Goal: Navigation & Orientation: Find specific page/section

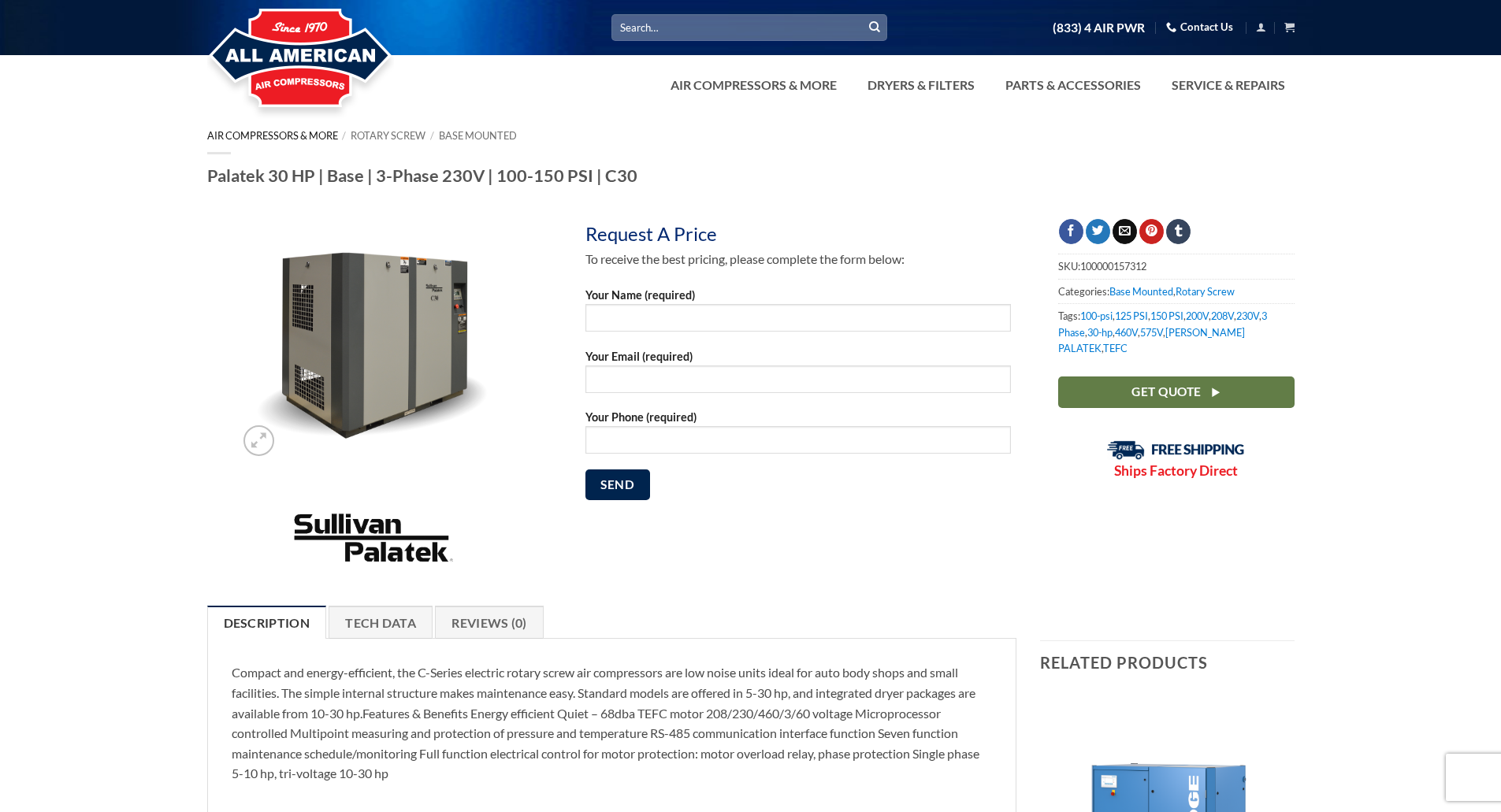
click at [314, 138] on link "Air Compressors & More" at bounding box center [273, 135] width 131 height 13
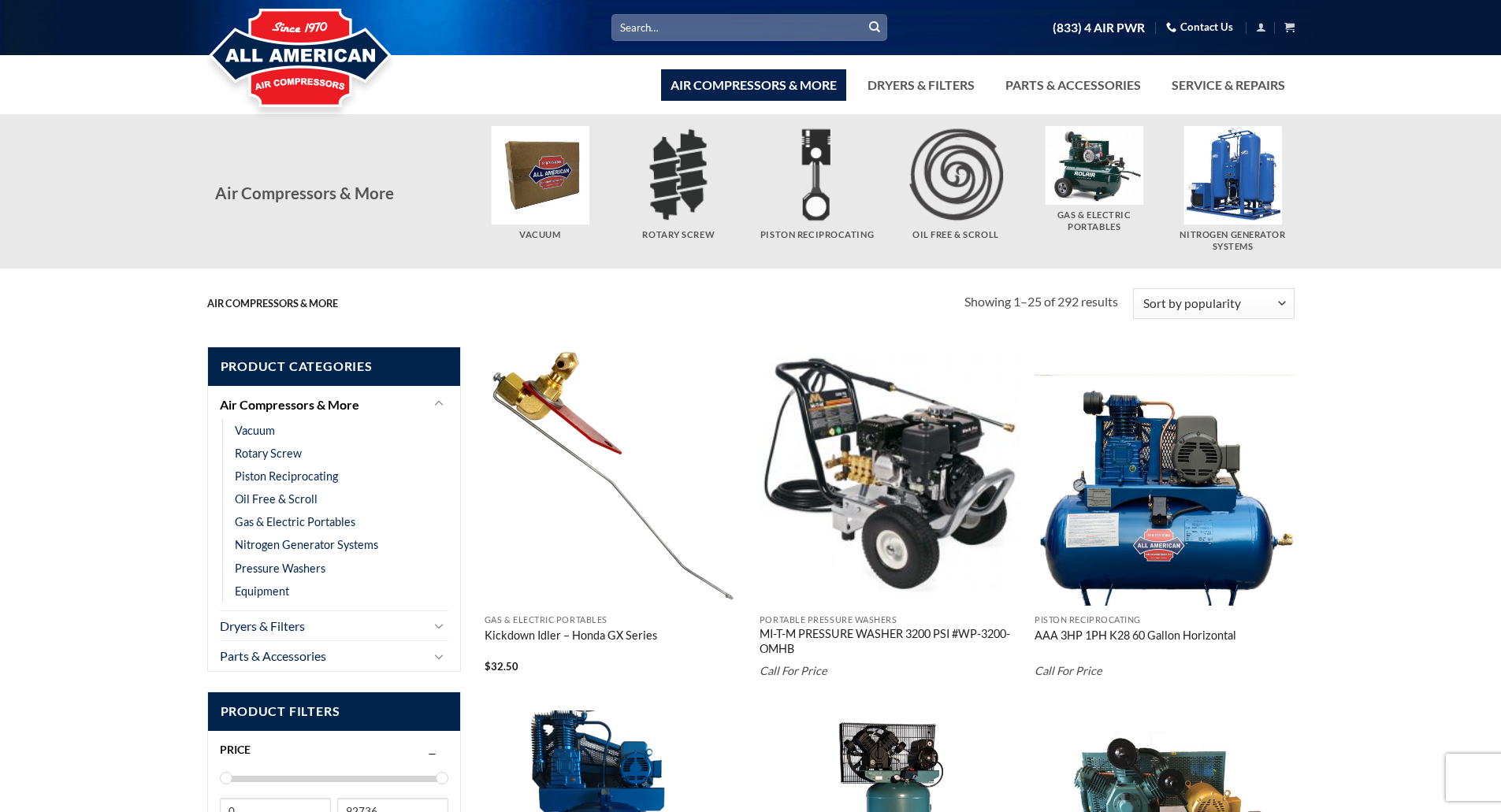
click at [305, 71] on img at bounding box center [301, 59] width 187 height 126
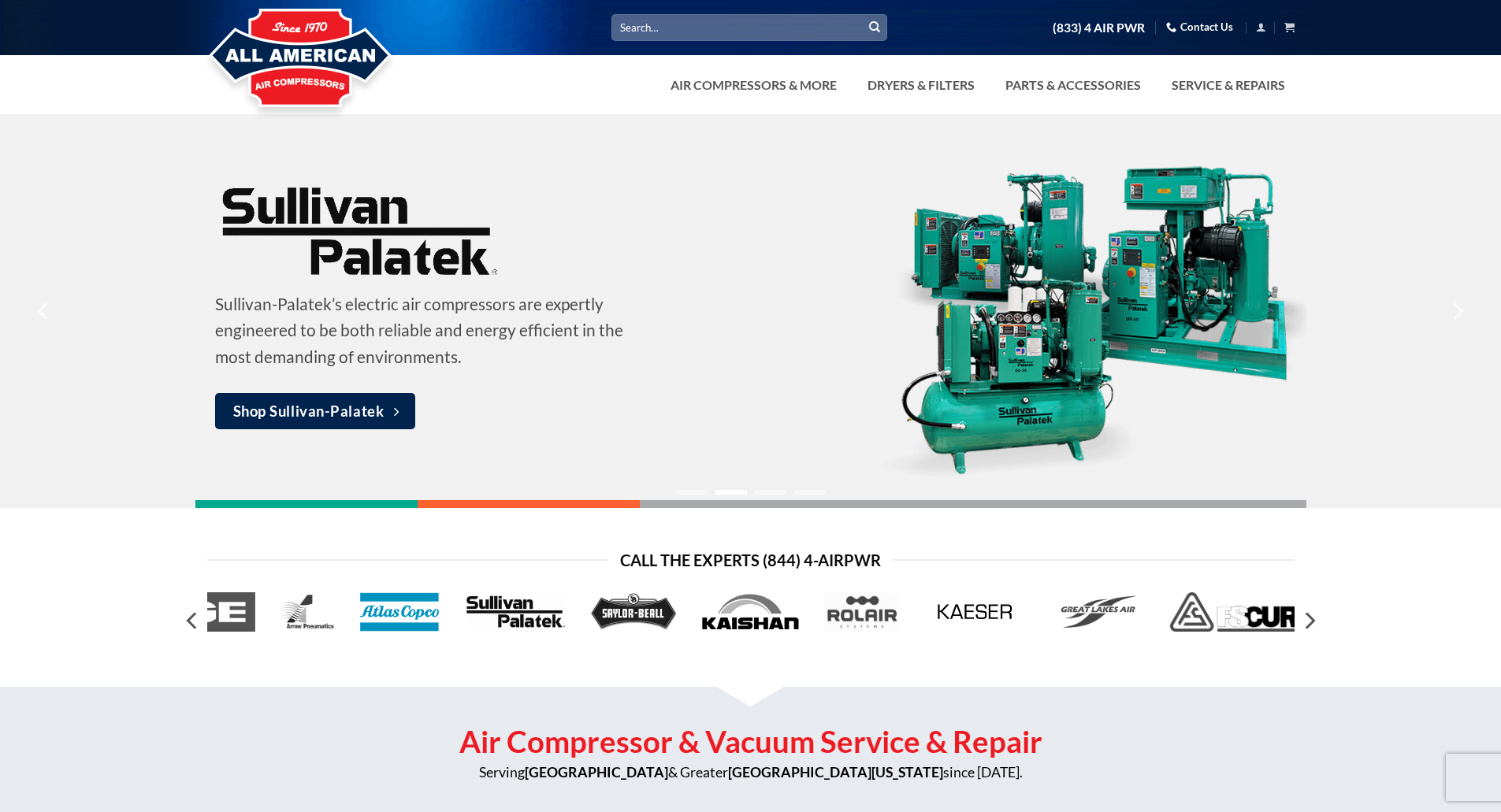
click at [414, 608] on img at bounding box center [400, 612] width 81 height 40
